Goal: Task Accomplishment & Management: Manage account settings

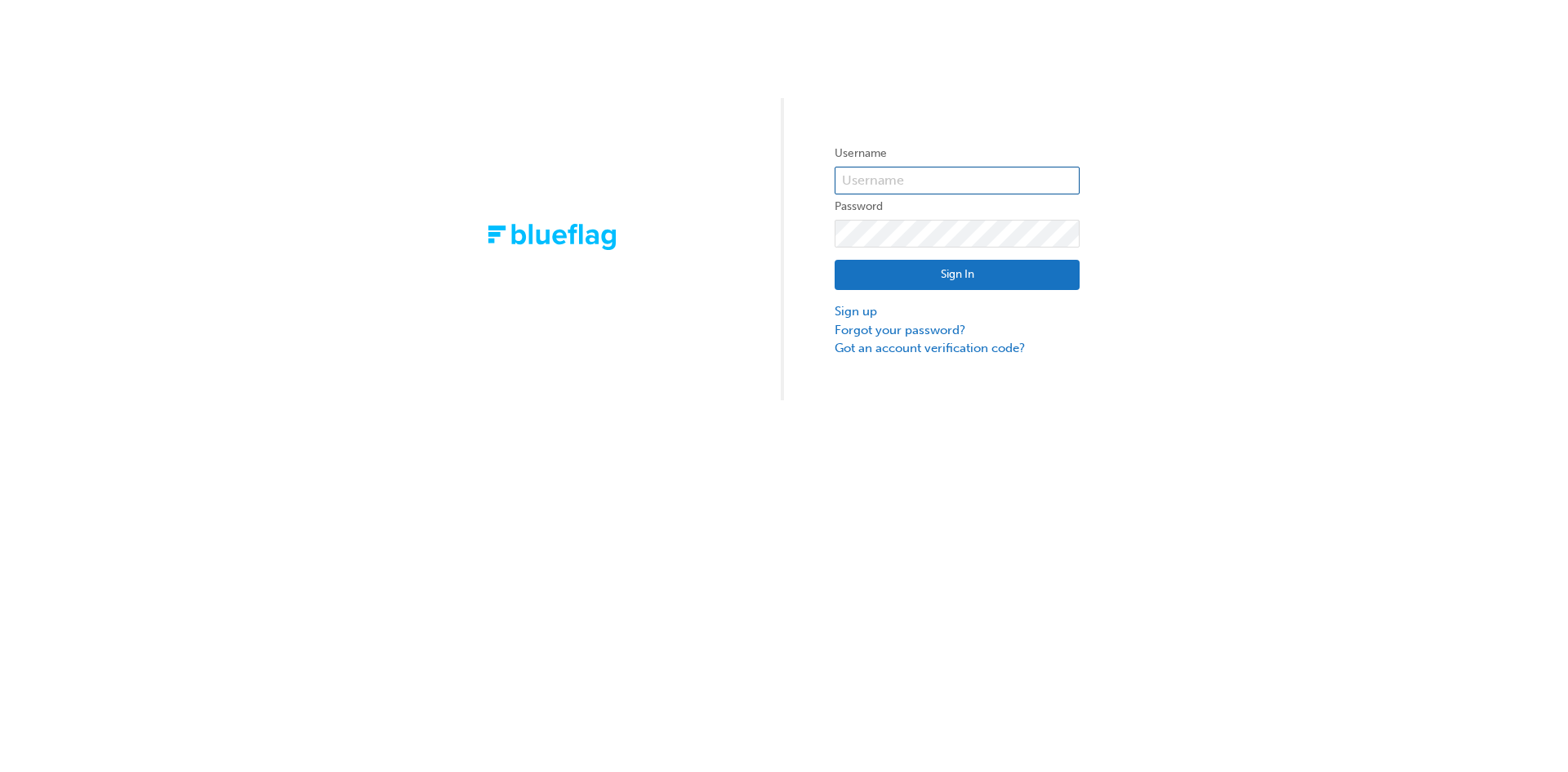
type input "bf.jack.buenaobra"
click at [878, 274] on button "Sign In" at bounding box center [957, 275] width 245 height 31
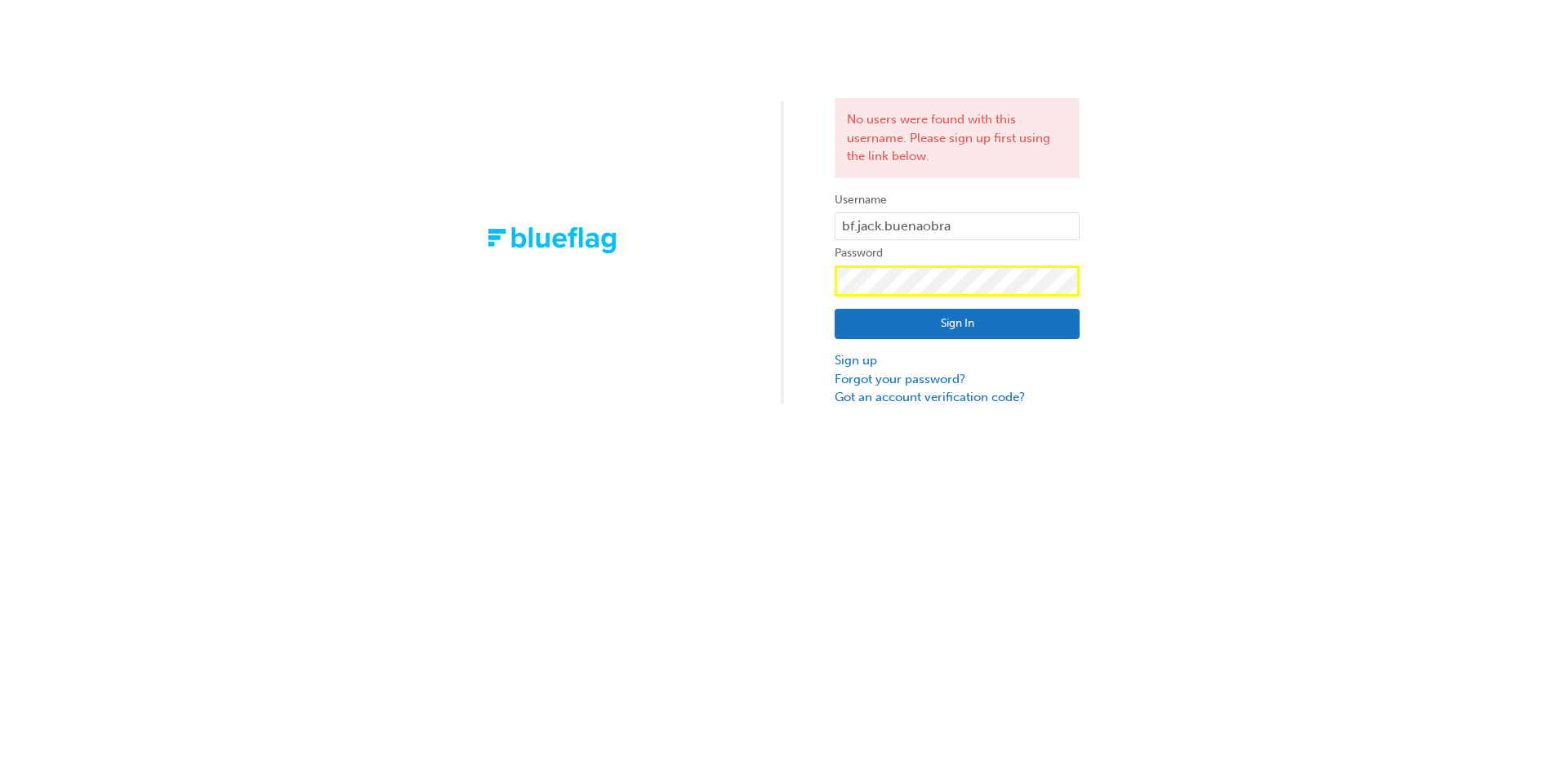
click at [484, 303] on div "No users were found with this username. Please sign up first using the link bel…" at bounding box center [784, 203] width 1568 height 407
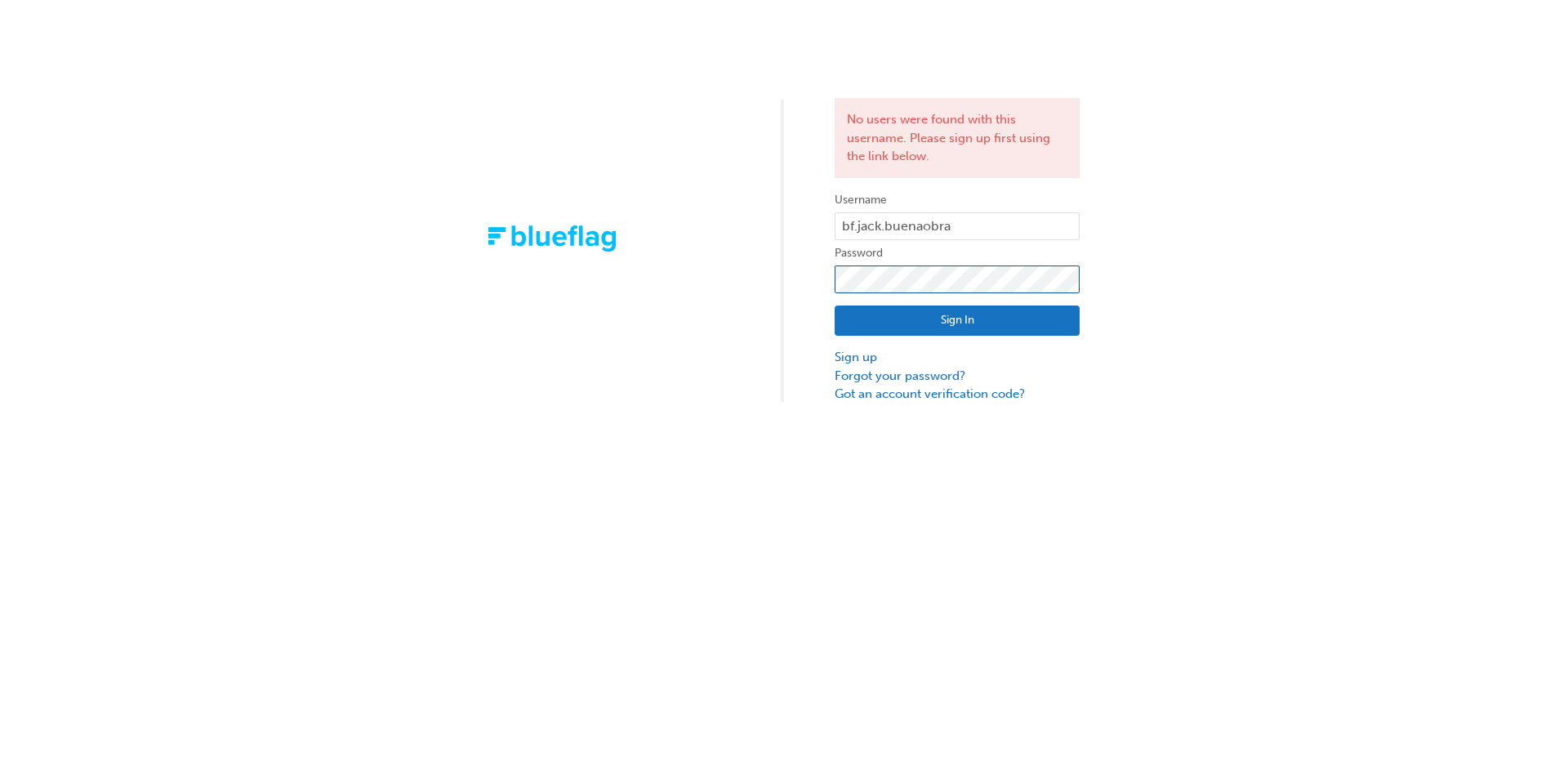
click at [773, 274] on div "No users were found with this username. Please sign up first using the link bel…" at bounding box center [784, 201] width 1568 height 403
click button "Sign In" at bounding box center [957, 321] width 245 height 31
click at [858, 373] on link "Forgot your password?" at bounding box center [957, 376] width 245 height 19
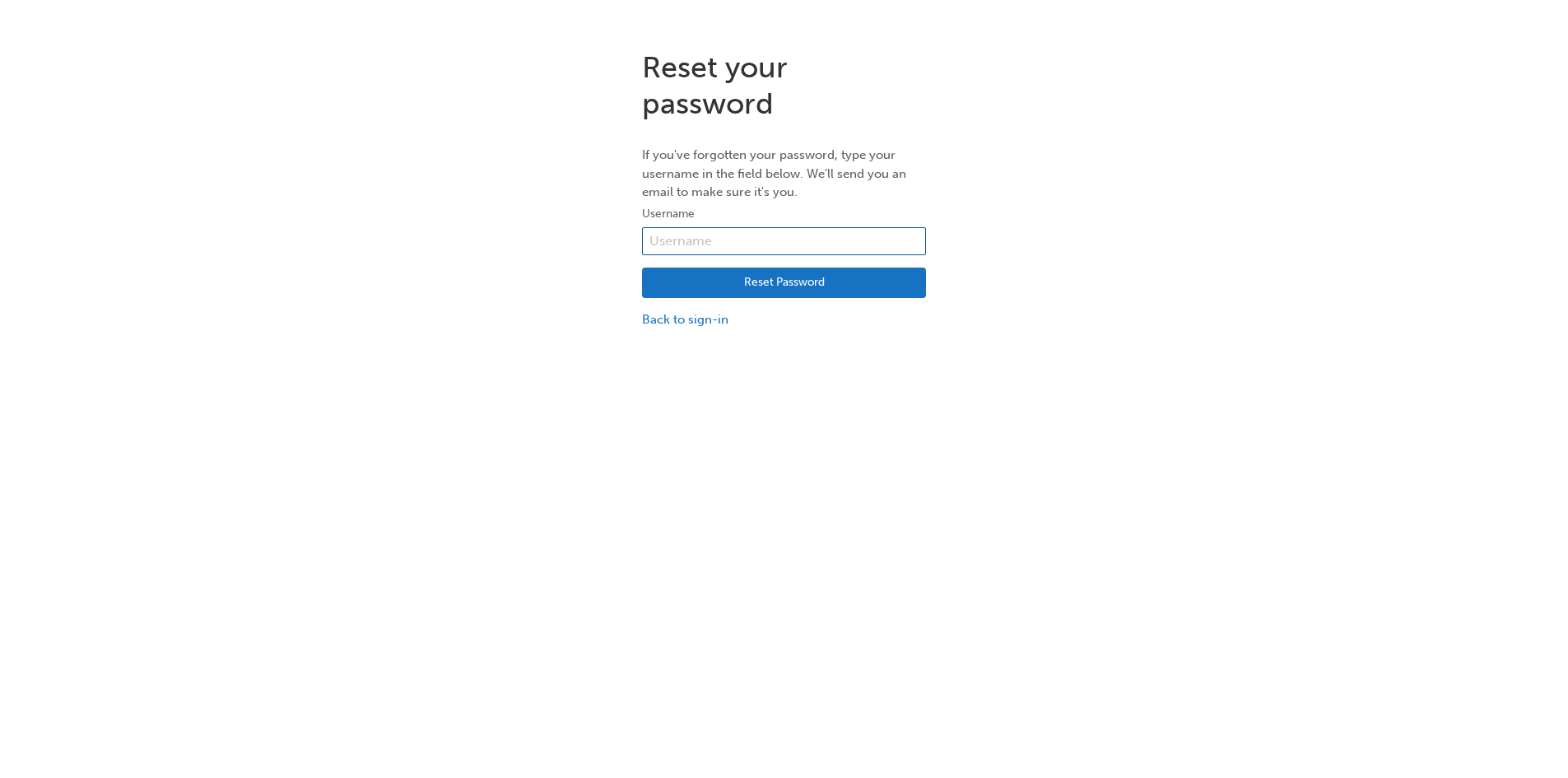
click at [719, 232] on input "text" at bounding box center [784, 241] width 284 height 28
type input "bf.jack.buenaobra"
click at [742, 291] on button "Reset Password" at bounding box center [784, 283] width 284 height 31
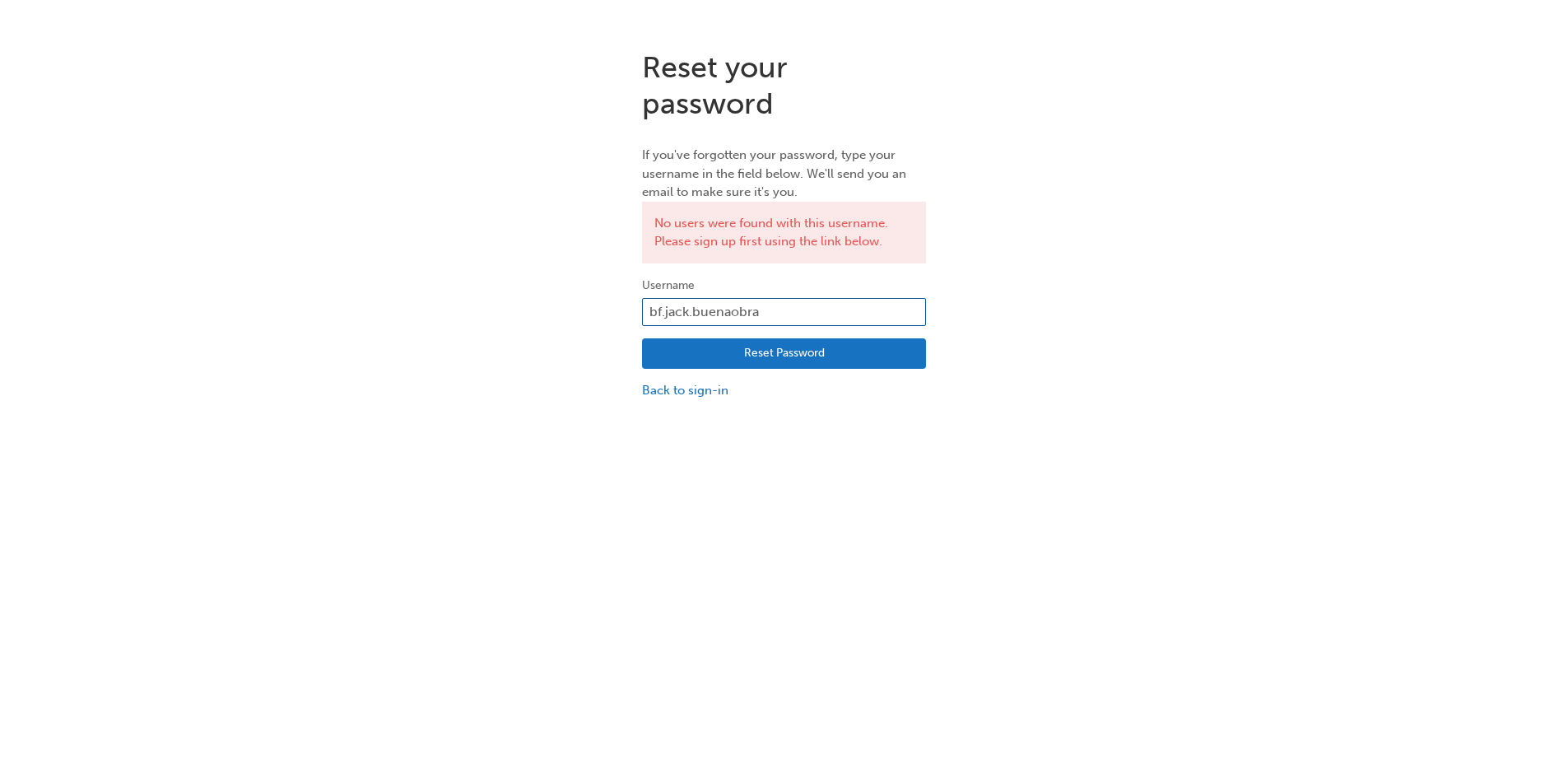
click at [756, 302] on input "bf.jack.buenaobra" at bounding box center [784, 312] width 284 height 28
click at [521, 286] on div "Reset your password If you've forgotten your password, type your username in th…" at bounding box center [784, 224] width 1568 height 375
